Goal: Information Seeking & Learning: Find specific fact

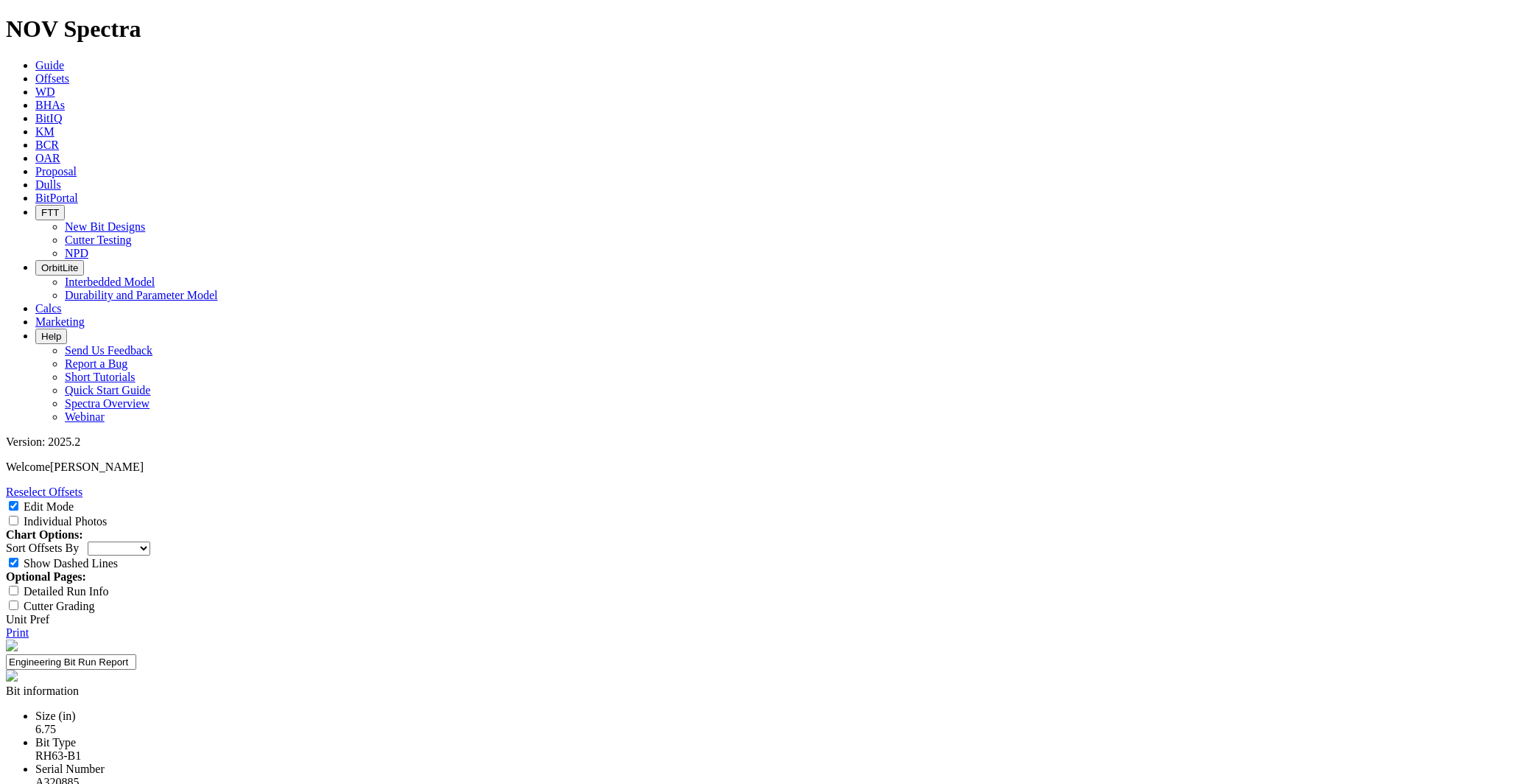
select select "string:https://spectra.nov.com/api/dull-photos/24844.A320885.20250826.IsoPhoto.…"
click at [107, 515] on label "Individual Photos" at bounding box center [65, 521] width 83 height 12
click at [19, 516] on input "Individual Photos" at bounding box center [13, 521] width 9 height 9
checkbox input "true"
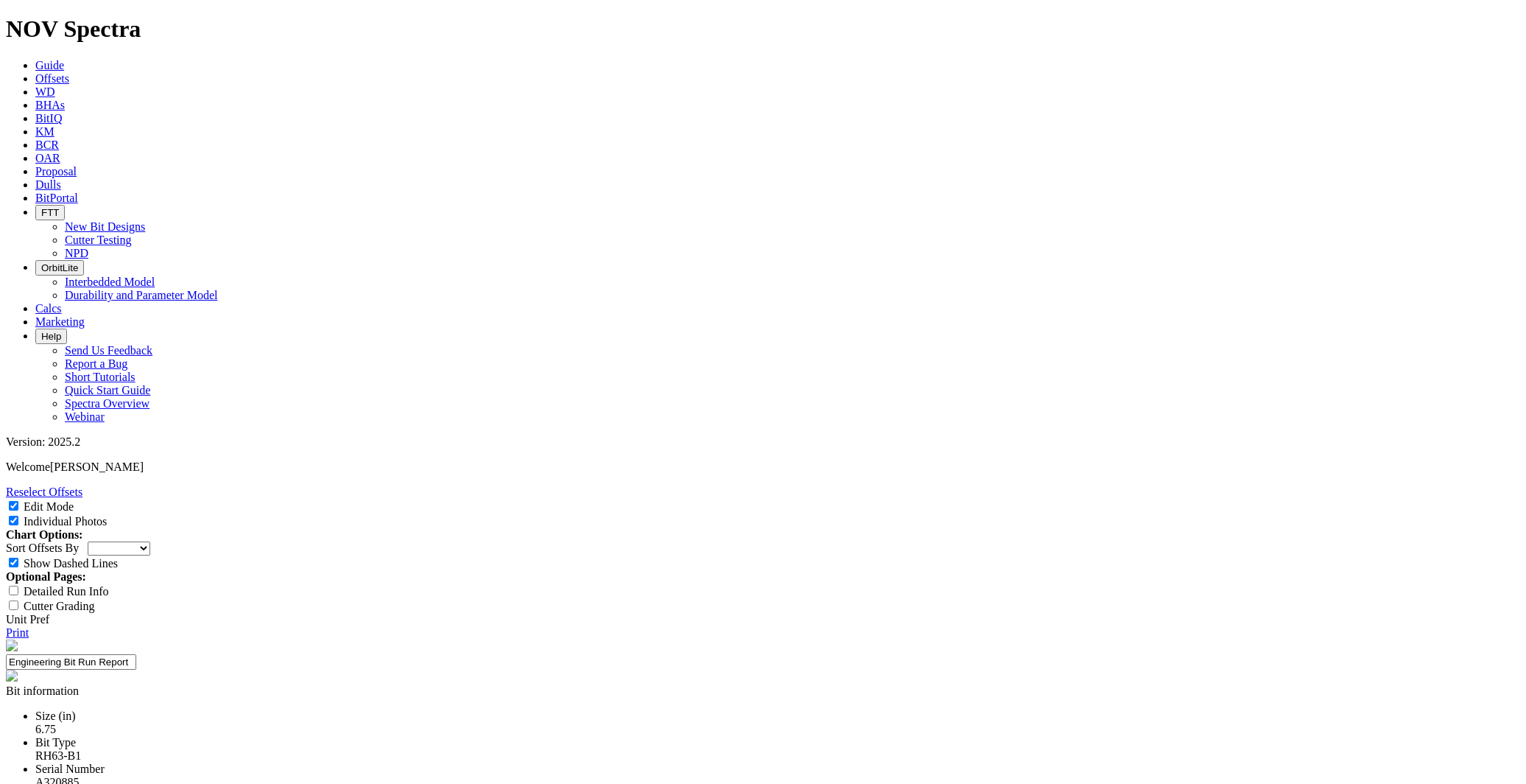
scroll to position [4420, 0]
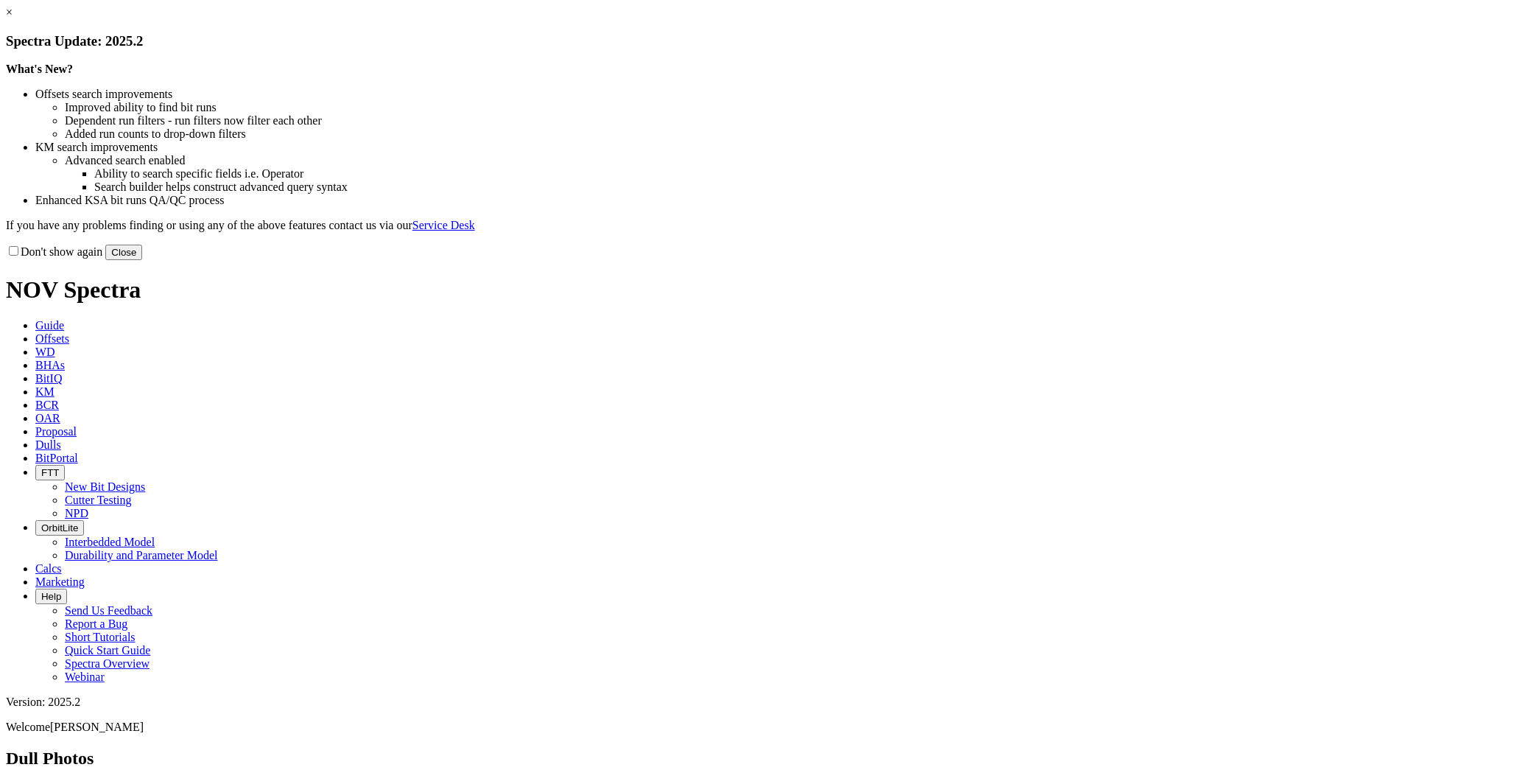
click at [142, 260] on button "Close" at bounding box center [123, 253] width 37 height 16
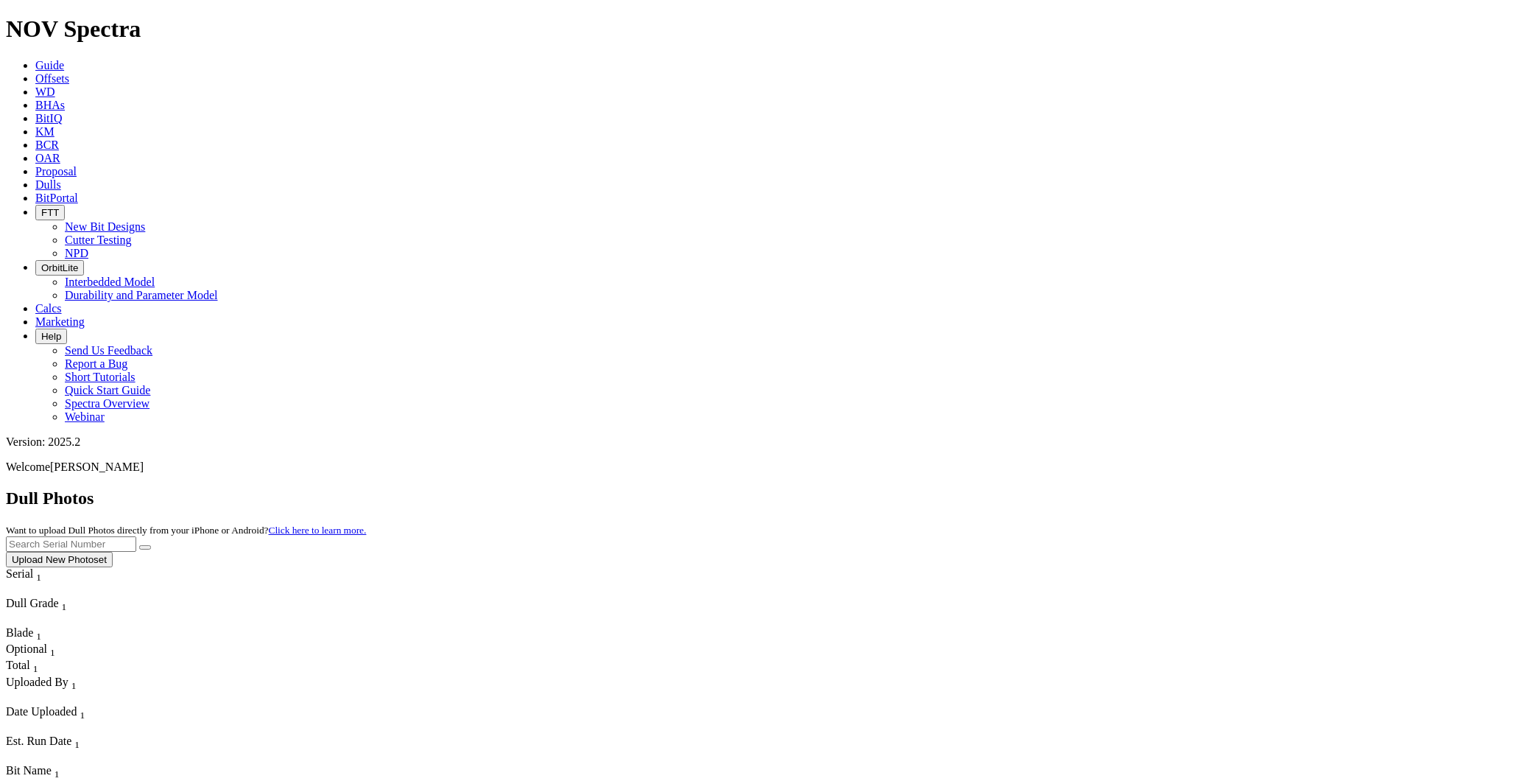
click at [136, 536] on input "text" at bounding box center [71, 544] width 130 height 16
type input "A320885"
click at [140, 545] on button "submit" at bounding box center [145, 547] width 12 height 5
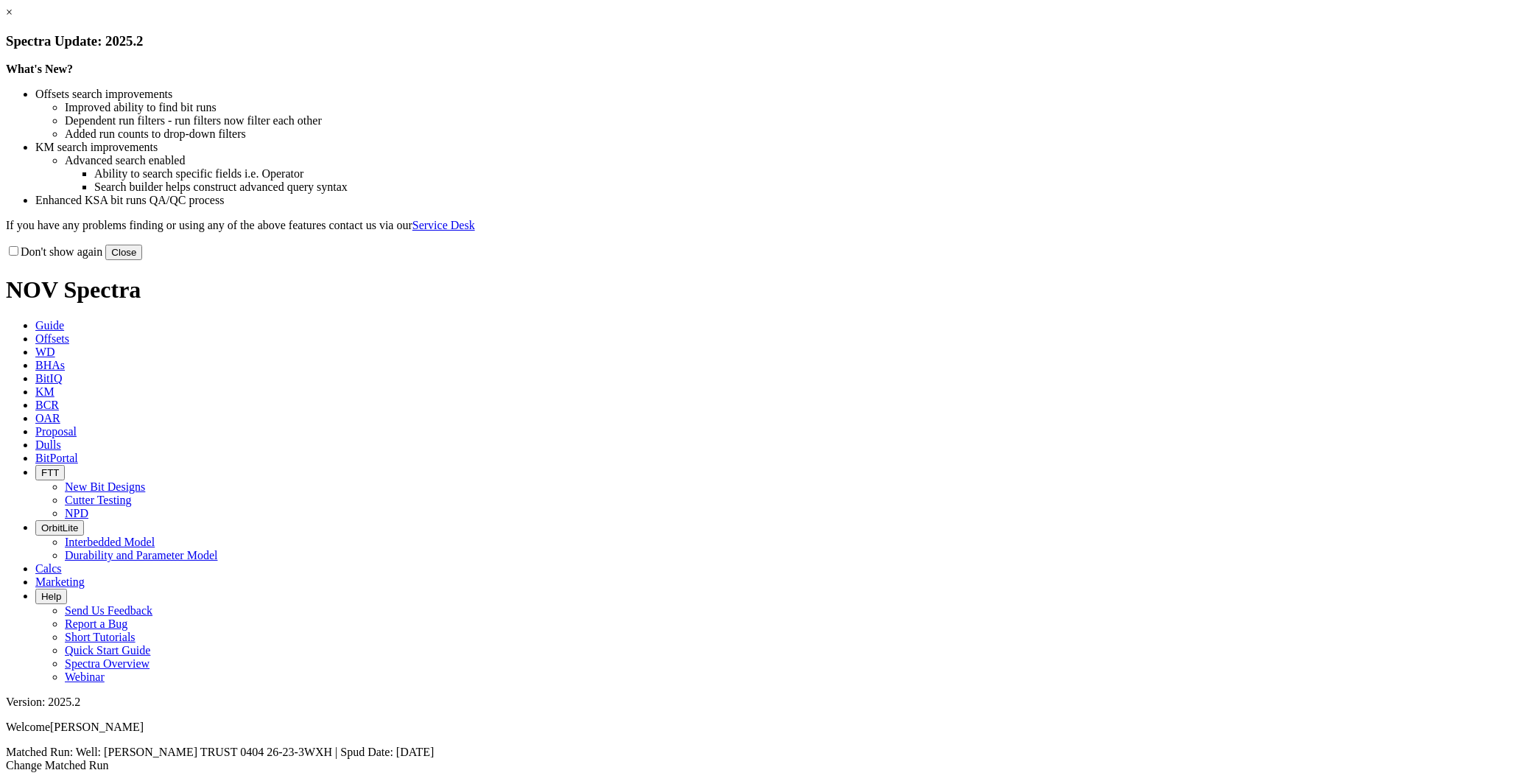
click at [142, 260] on button "Close" at bounding box center [123, 253] width 37 height 16
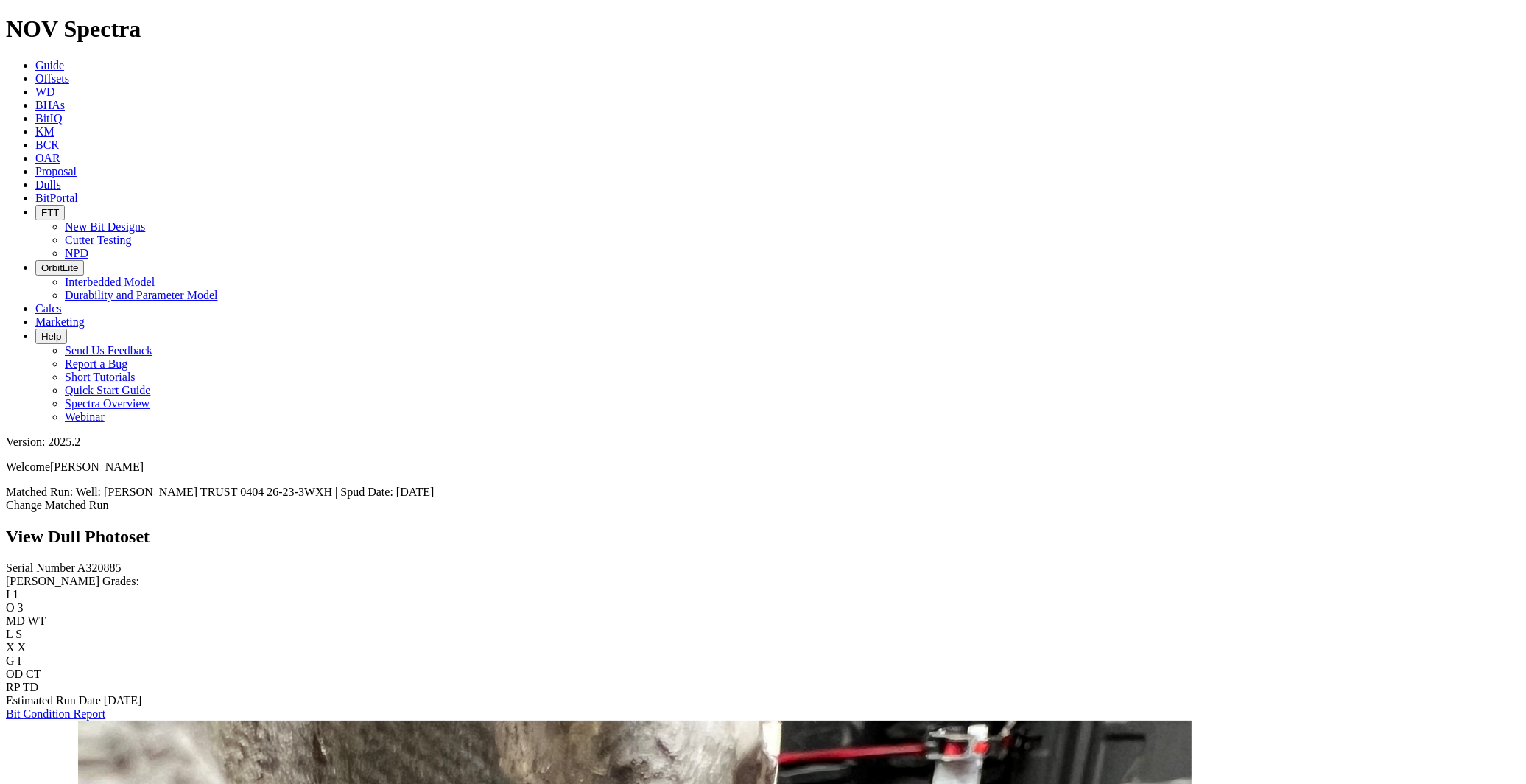
scroll to position [1309, 0]
